Goal: Navigation & Orientation: Find specific page/section

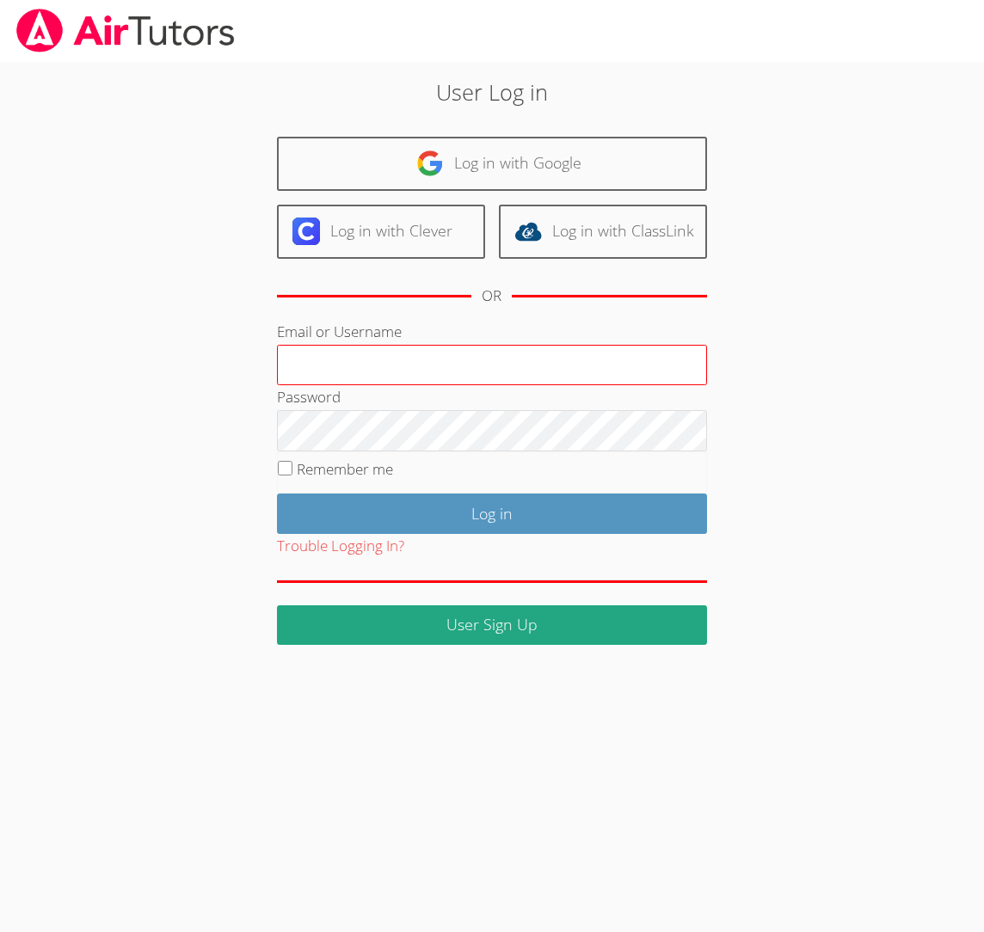
click at [321, 361] on input "Email or Username" at bounding box center [492, 365] width 430 height 41
type input "[EMAIL_ADDRESS][DOMAIN_NAME]"
drag, startPoint x: 469, startPoint y: 360, endPoint x: 256, endPoint y: 364, distance: 212.4
click at [256, 364] on div "User Log in Log in with Google Log in with Clever Log in with ClassLink OR Emai…" at bounding box center [491, 360] width 531 height 569
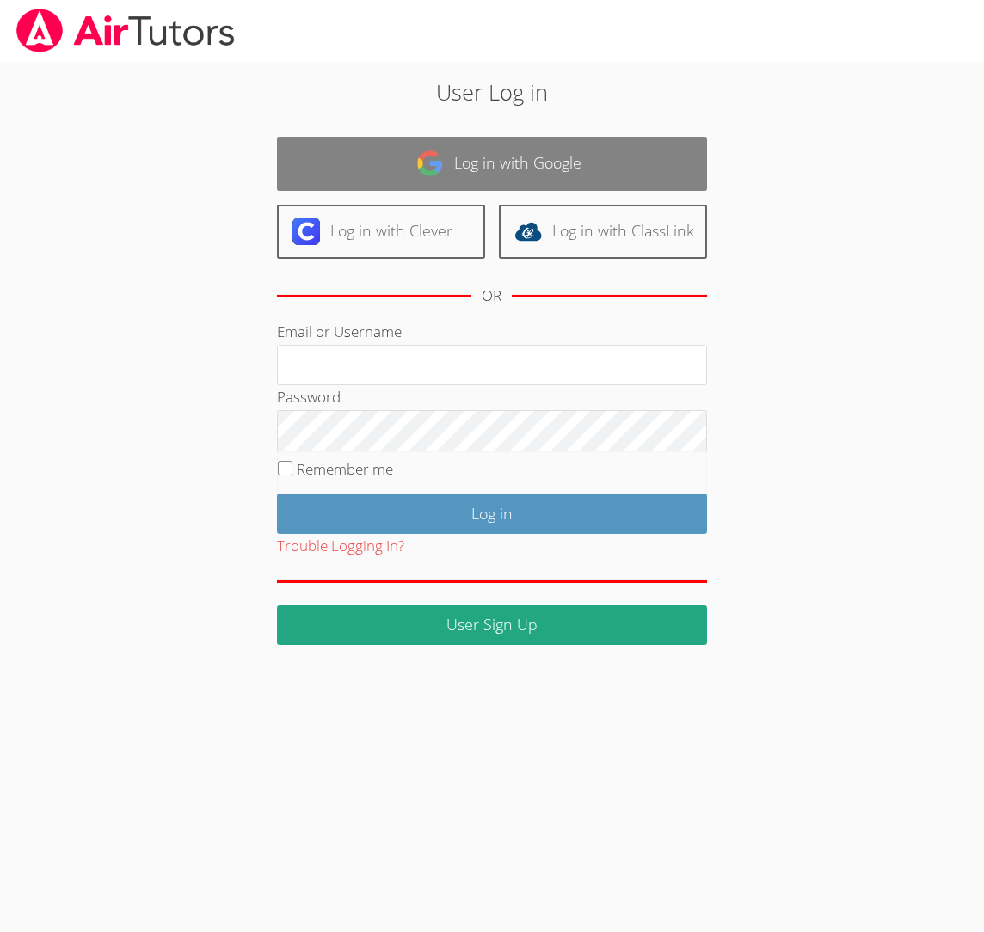
click at [445, 173] on link "Log in with Google" at bounding box center [492, 164] width 430 height 54
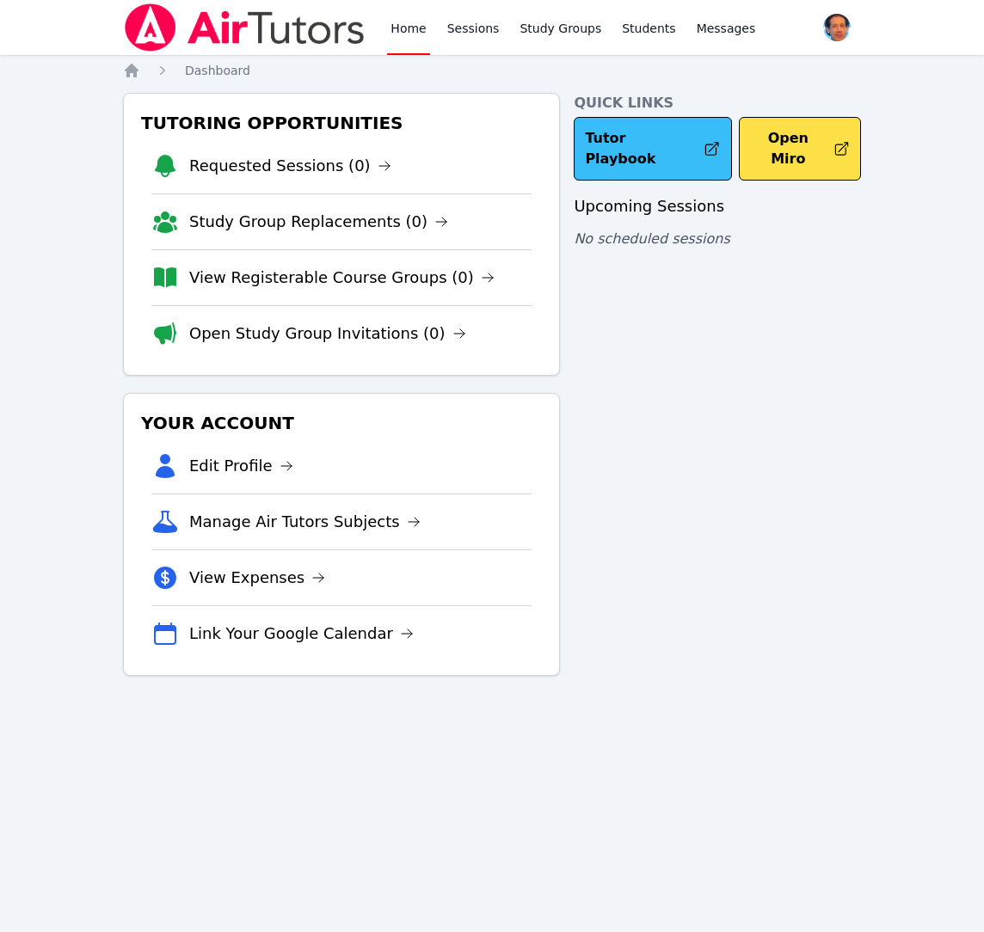
click at [634, 138] on link "Tutor Playbook" at bounding box center [652, 149] width 157 height 64
